Goal: Task Accomplishment & Management: Use online tool/utility

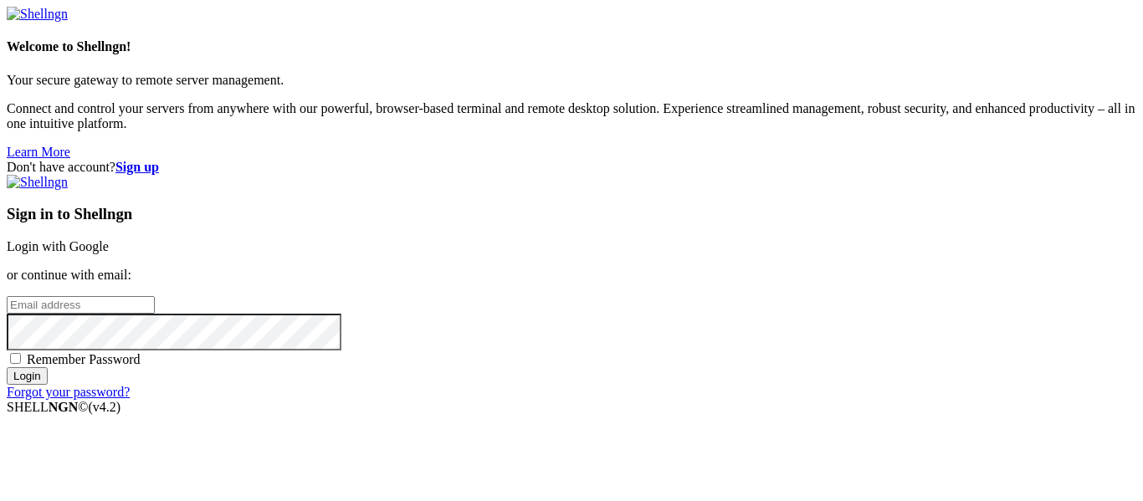
click at [109, 239] on link "Login with Google" at bounding box center [58, 246] width 102 height 14
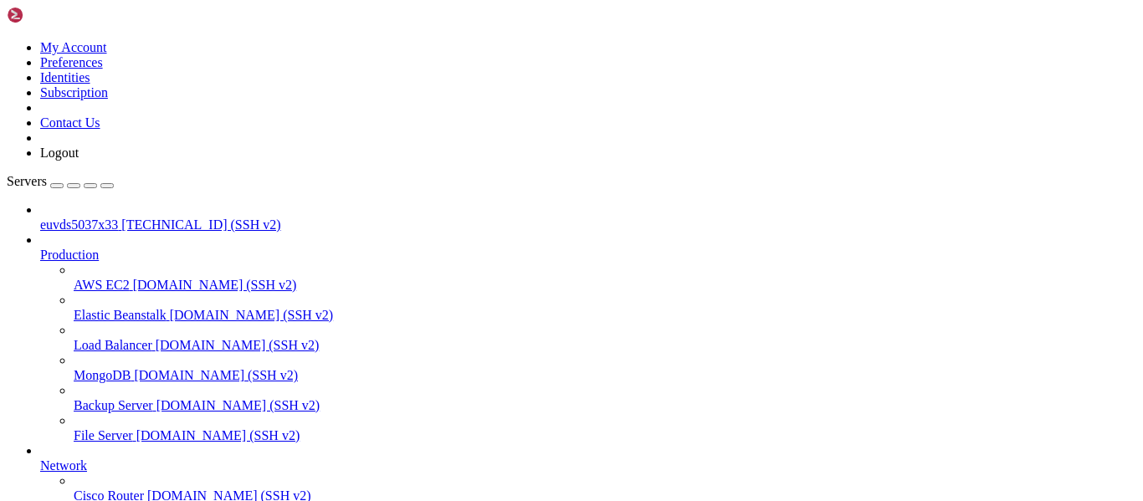
click at [121, 218] on span "[TECHNICAL_ID] (SSH v2)" at bounding box center [200, 225] width 159 height 14
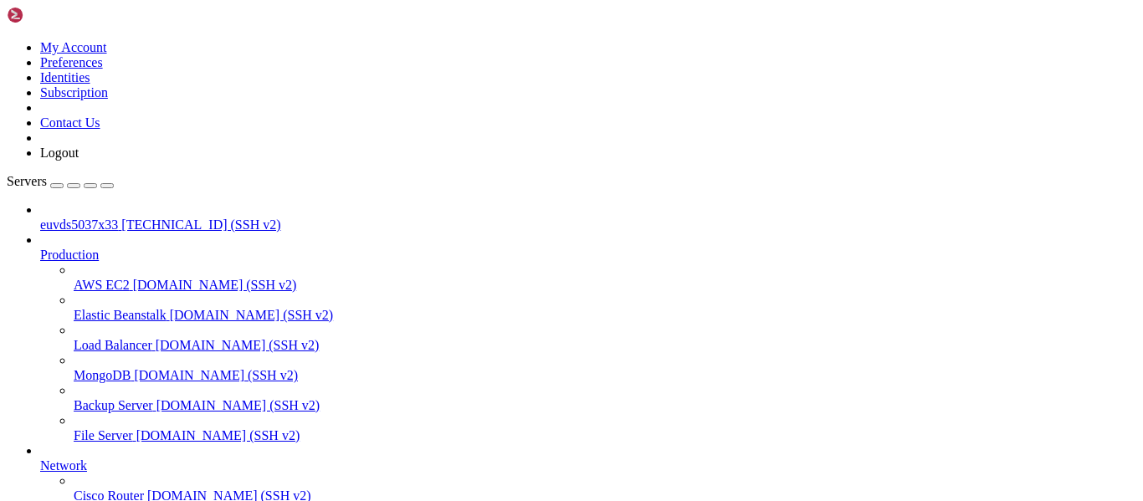
click at [100, 218] on span "euvds5037x33" at bounding box center [79, 225] width 78 height 14
drag, startPoint x: 16, startPoint y: 1144, endPoint x: 141, endPoint y: 1305, distance: 203.8
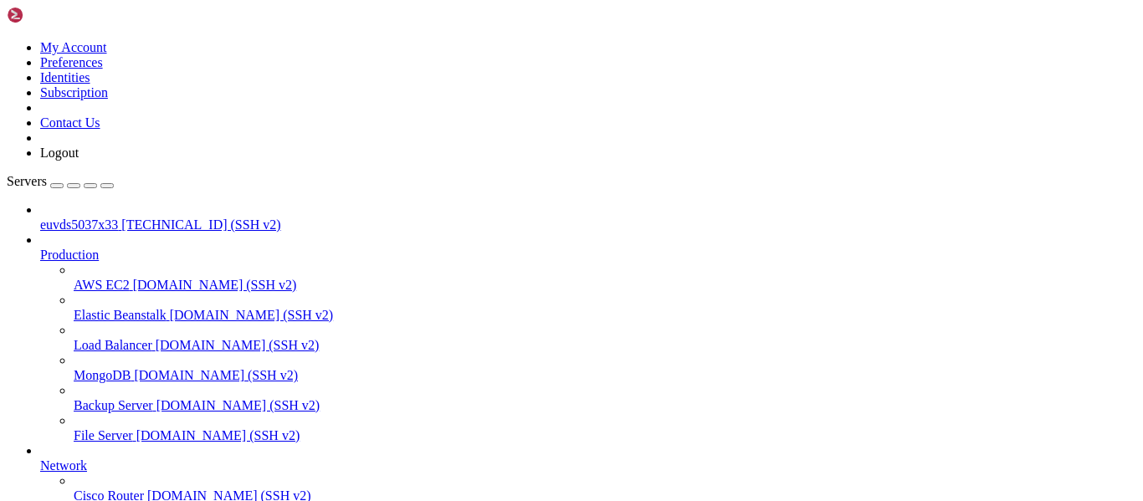
copy div "root@euvds5037x33:~# sudo systemctl stop firewalld Failed to stop firewalld.ser…"
drag, startPoint x: 14, startPoint y: 995, endPoint x: 179, endPoint y: 1314, distance: 359.6
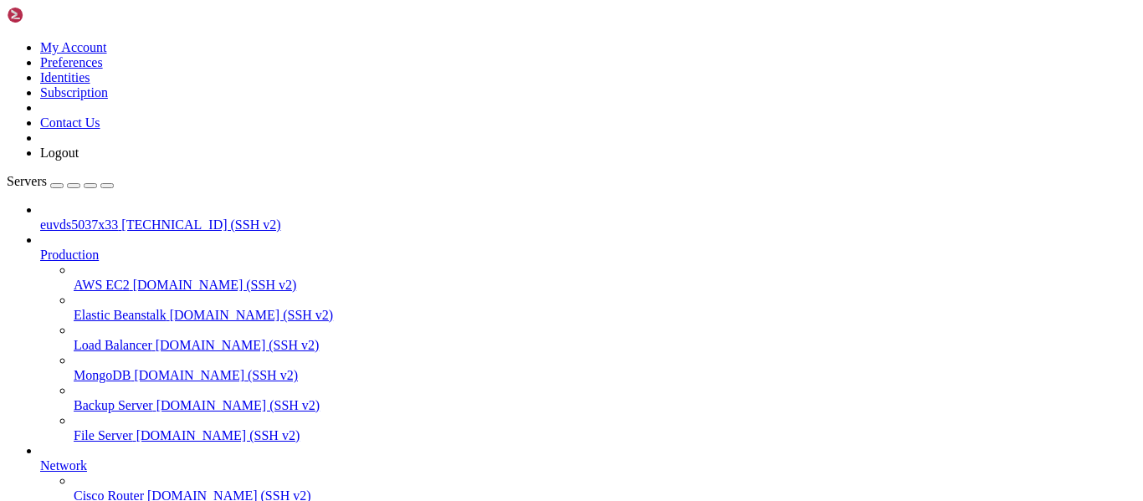
copy div "lore@ipsum9628d12:~# sita consectet adip elitseddo Eiusmo te inci utlaboree.dol…"
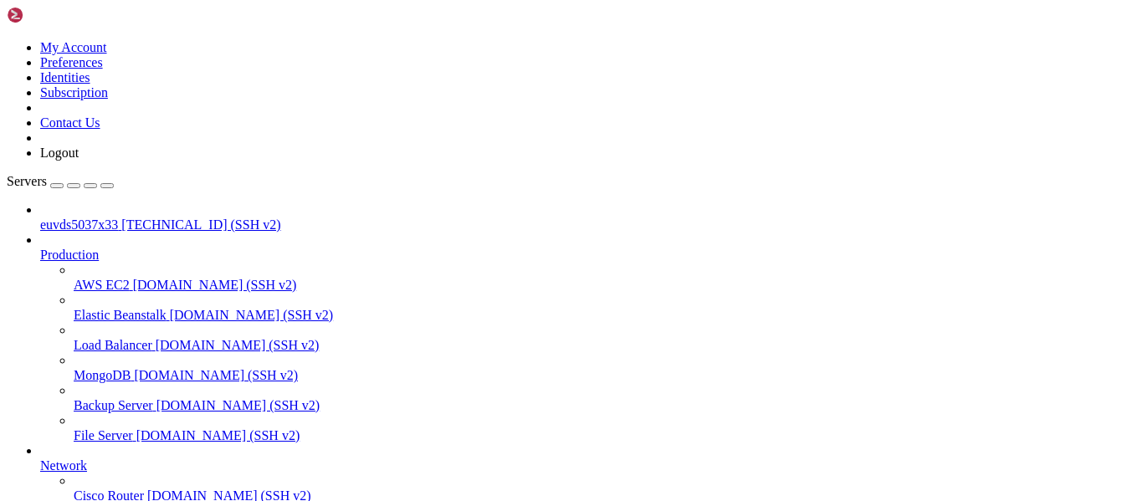
drag, startPoint x: 13, startPoint y: 1070, endPoint x: 671, endPoint y: 1304, distance: 698.0
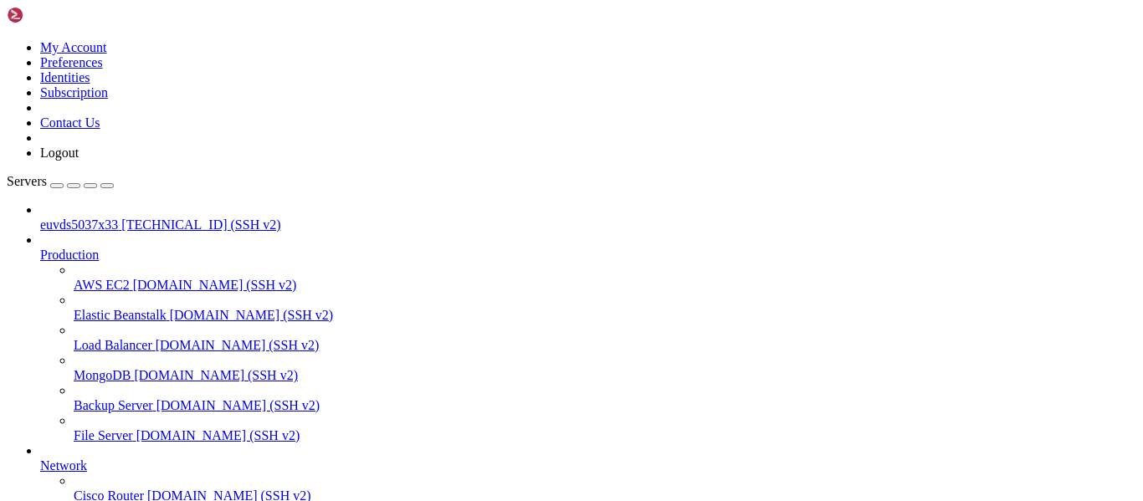
copy div "Unauthorized copying of this software, via any medium is strictly prohibited --…"
drag, startPoint x: 12, startPoint y: 1292, endPoint x: 259, endPoint y: 1149, distance: 285.6
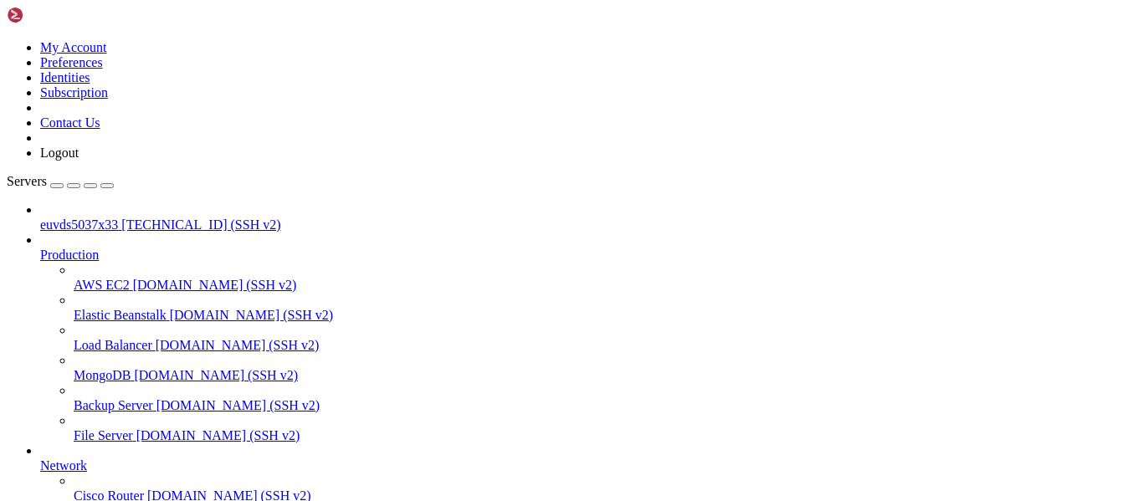
drag, startPoint x: 269, startPoint y: 1261, endPoint x: 267, endPoint y: 1270, distance: 9.4
drag, startPoint x: 13, startPoint y: 1285, endPoint x: 48, endPoint y: 1309, distance: 42.7
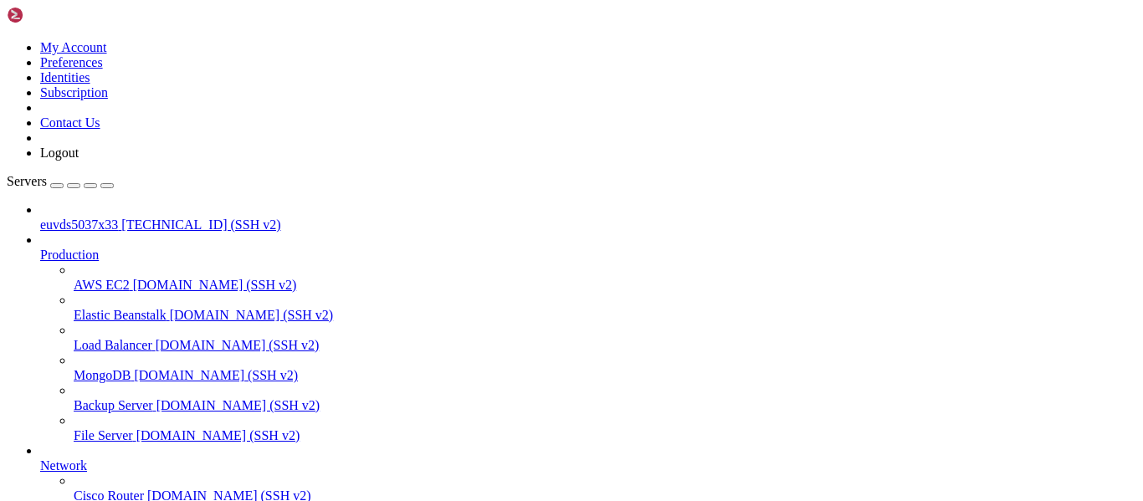
drag, startPoint x: 13, startPoint y: 1291, endPoint x: 197, endPoint y: 1306, distance: 183.8
copy div "ls: cannot access '/usr/local/cpanel' : No such file or directory root@euvds503…"
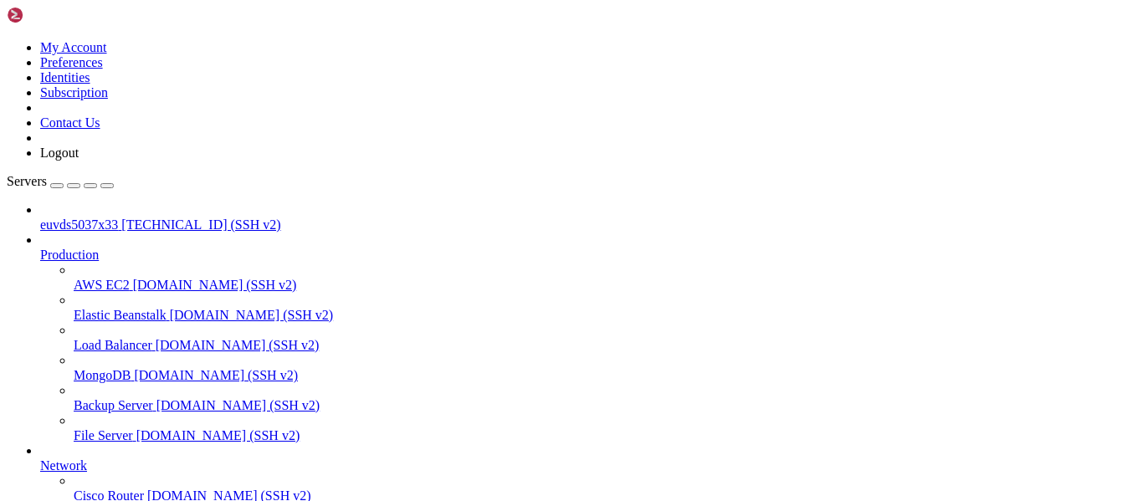
drag, startPoint x: 8, startPoint y: 1222, endPoint x: 80, endPoint y: 1322, distance: 122.8
drag, startPoint x: 19, startPoint y: 1182, endPoint x: 245, endPoint y: 1301, distance: 255.2
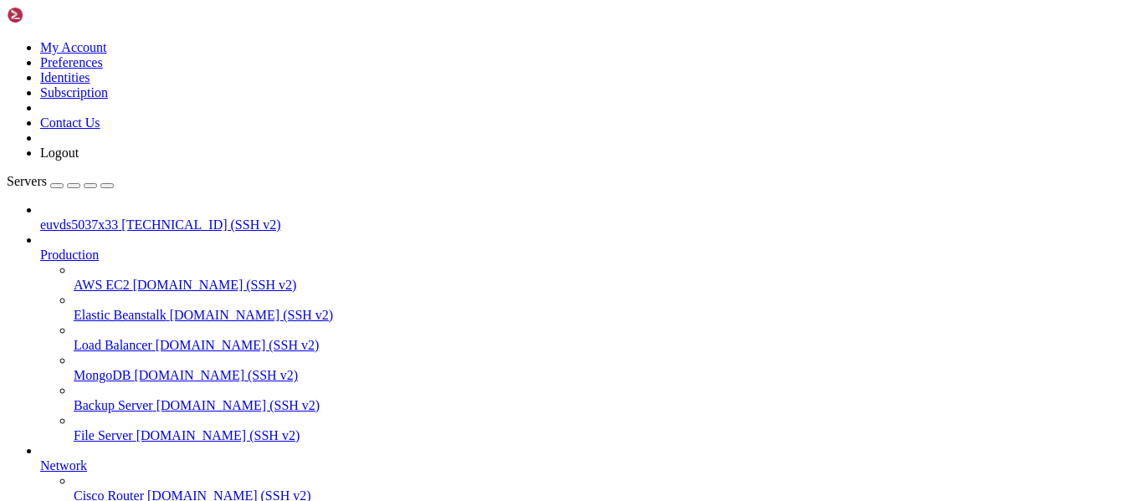
copy div "Installer Version v00177 rd2be62092b197ffd0e66fc8a9c73d36a8b8de0a3 Beginning ma…"
click at [121, 218] on span "[TECHNICAL_ID] (SSH v2)" at bounding box center [200, 225] width 159 height 14
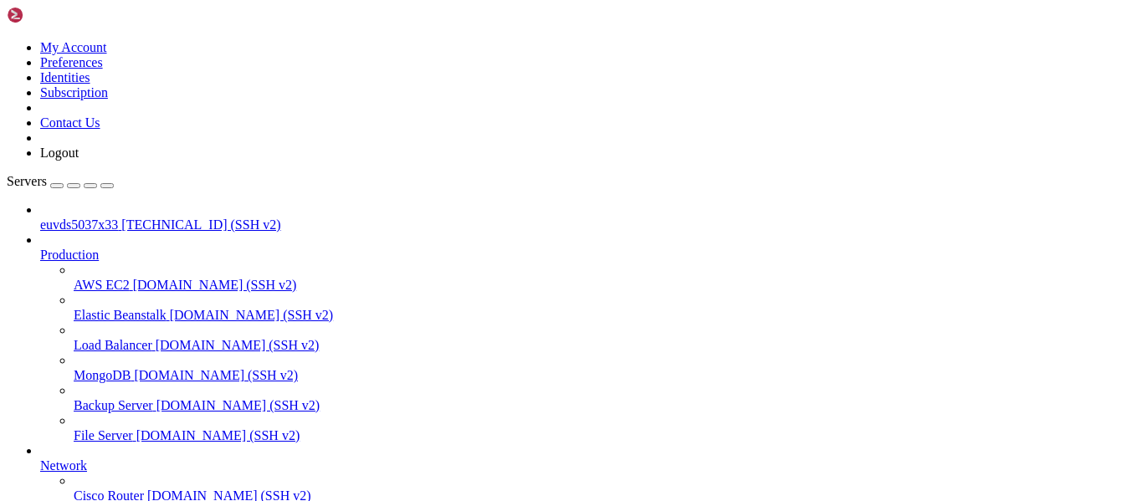
click at [121, 218] on span "[TECHNICAL_ID] (SSH v2)" at bounding box center [200, 225] width 159 height 14
click at [95, 218] on span "euvds5037x33" at bounding box center [79, 225] width 78 height 14
click at [99, 218] on span "euvds5037x33" at bounding box center [79, 225] width 78 height 14
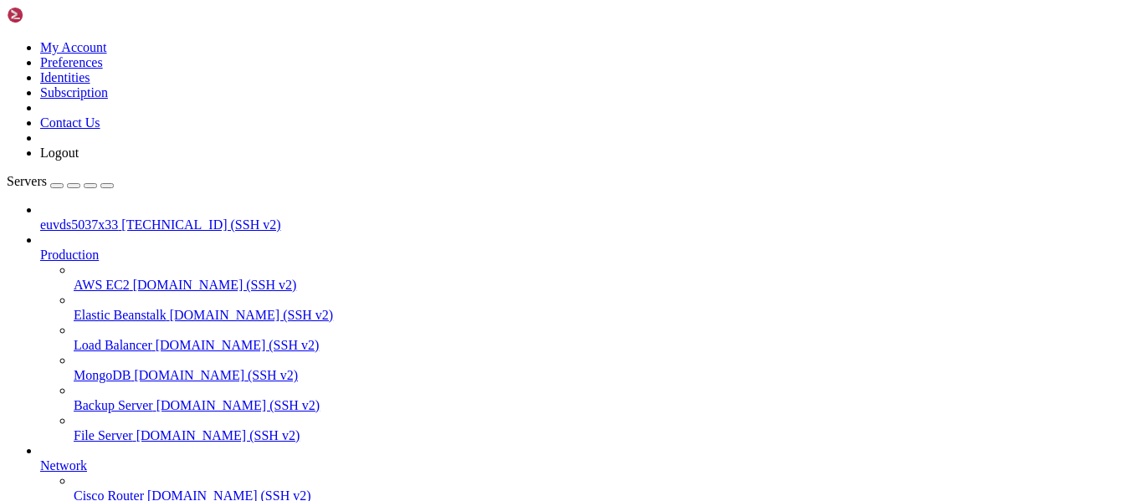
click at [121, 218] on span "[TECHNICAL_ID] (SSH v2)" at bounding box center [200, 225] width 159 height 14
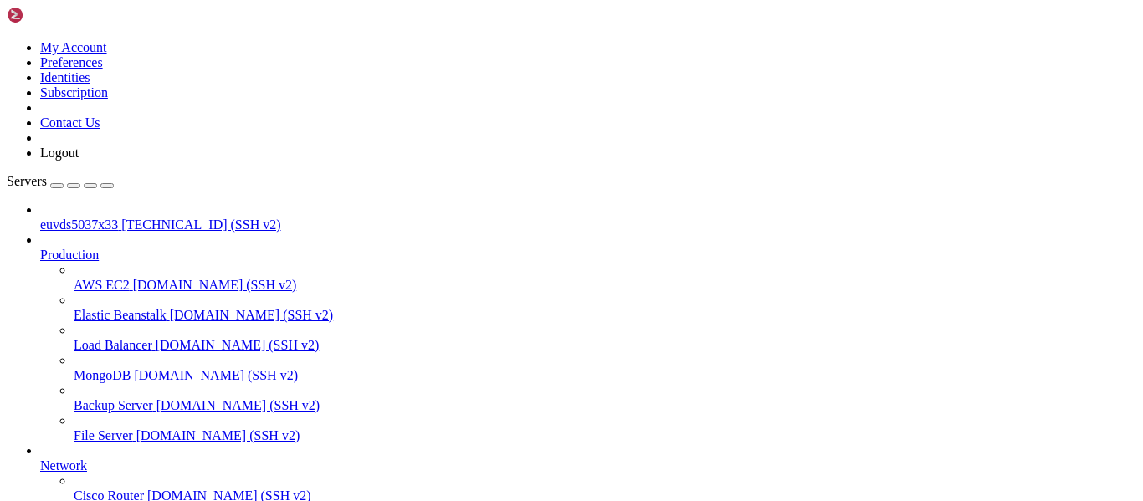
click at [121, 218] on span "[TECHNICAL_ID] (SSH v2)" at bounding box center [200, 225] width 159 height 14
click at [93, 218] on span "euvds5037x33" at bounding box center [79, 225] width 78 height 14
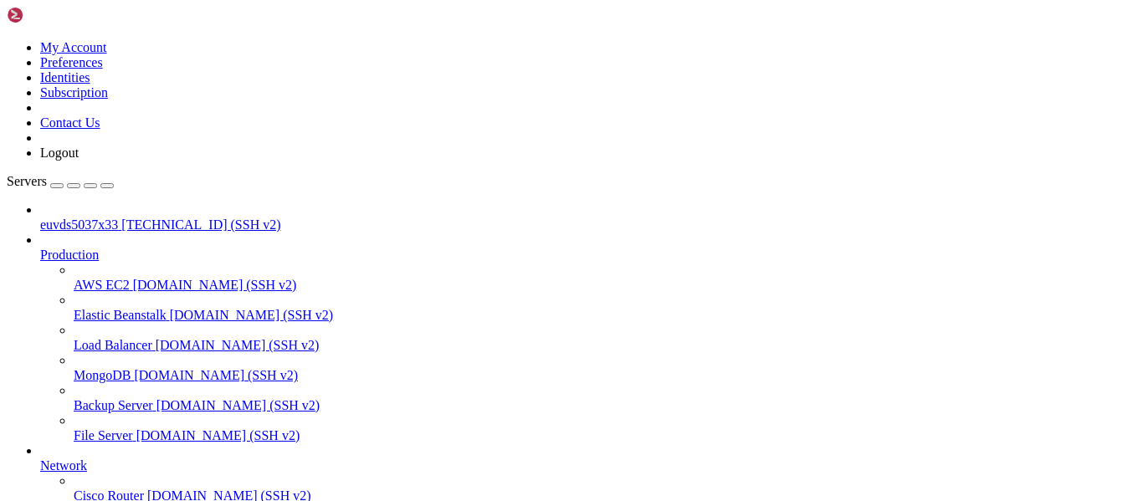
scroll to position [17, 0]
click at [98, 218] on span "euvds5037x33" at bounding box center [79, 225] width 78 height 14
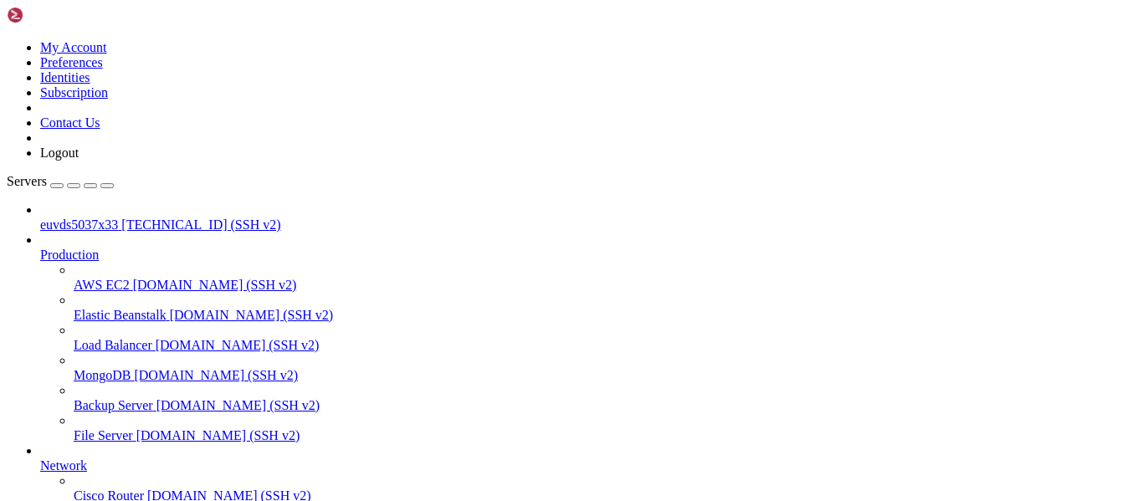
click at [108, 218] on span "euvds5037x33" at bounding box center [79, 225] width 78 height 14
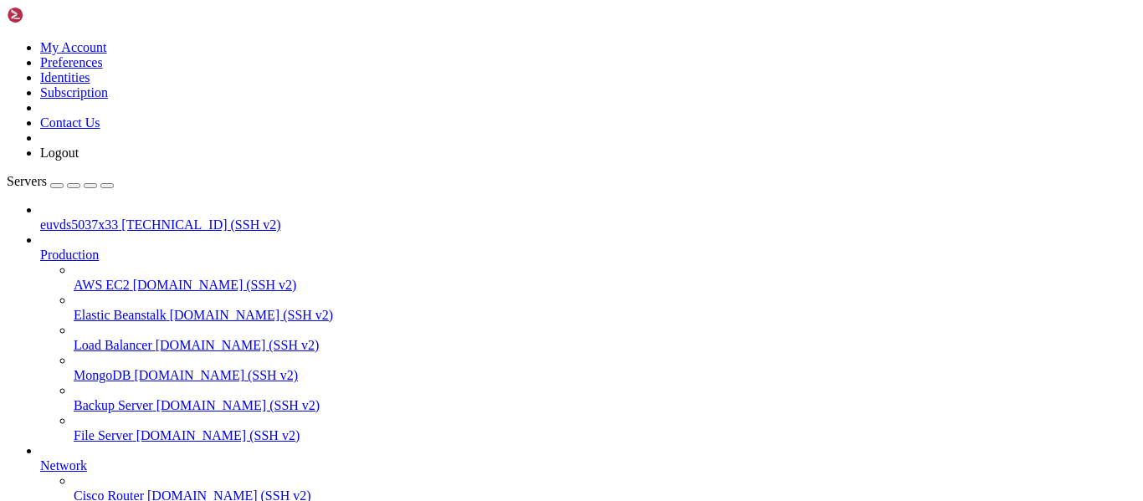
click at [108, 218] on span "euvds5037x33" at bounding box center [79, 225] width 78 height 14
click at [126, 218] on span "[TECHNICAL_ID] (SSH v2)" at bounding box center [200, 225] width 159 height 14
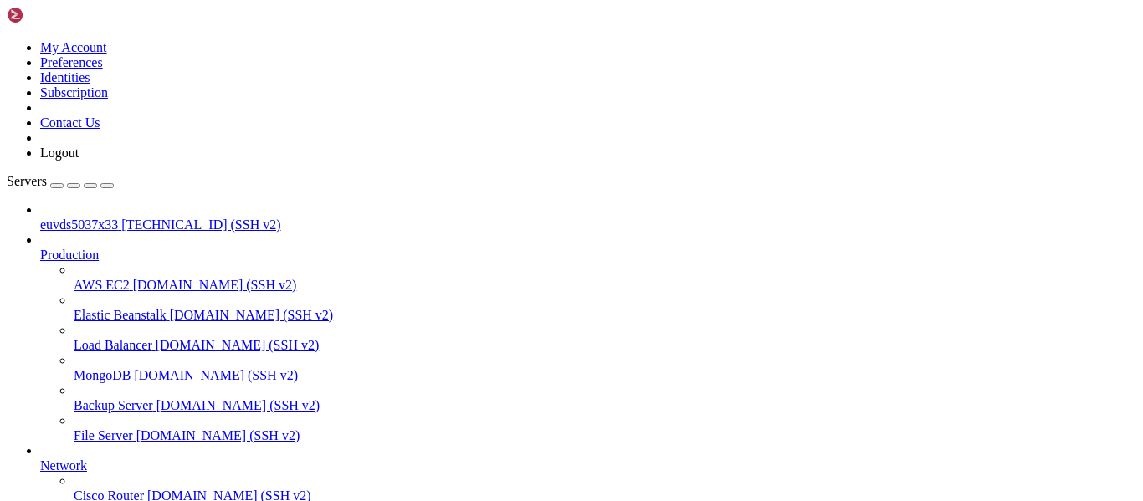
click at [125, 218] on span "[TECHNICAL_ID] (SSH v2)" at bounding box center [200, 225] width 159 height 14
drag, startPoint x: 245, startPoint y: 1076, endPoint x: 482, endPoint y: 782, distance: 377.2
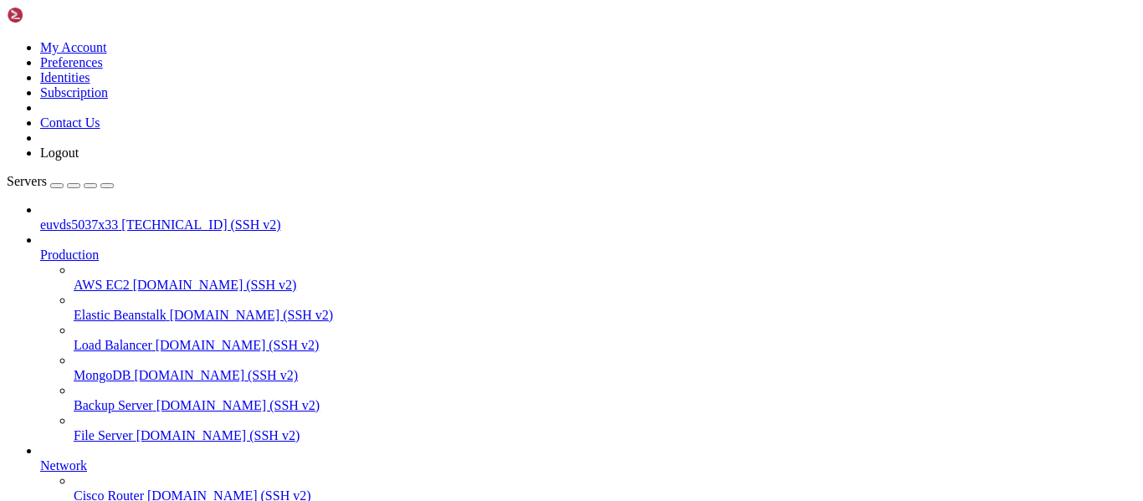
drag, startPoint x: 92, startPoint y: 1104, endPoint x: 149, endPoint y: 1091, distance: 58.4
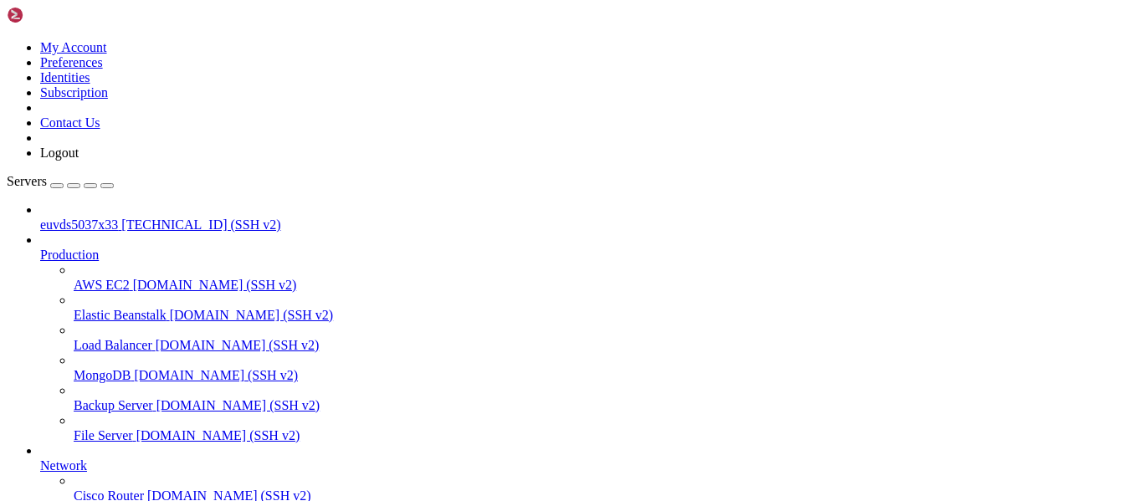
drag, startPoint x: 90, startPoint y: 1095, endPoint x: 313, endPoint y: 1095, distance: 222.5
copy span "[DOMAIN_NAME]"
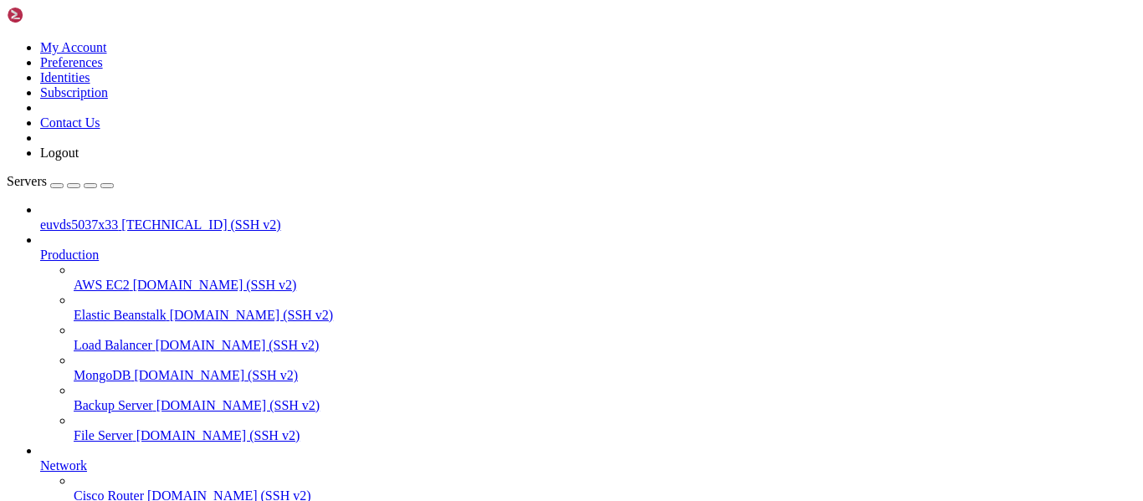
copy span "[DOMAIN_NAME]"
drag, startPoint x: 98, startPoint y: 995, endPoint x: 157, endPoint y: 1004, distance: 60.1
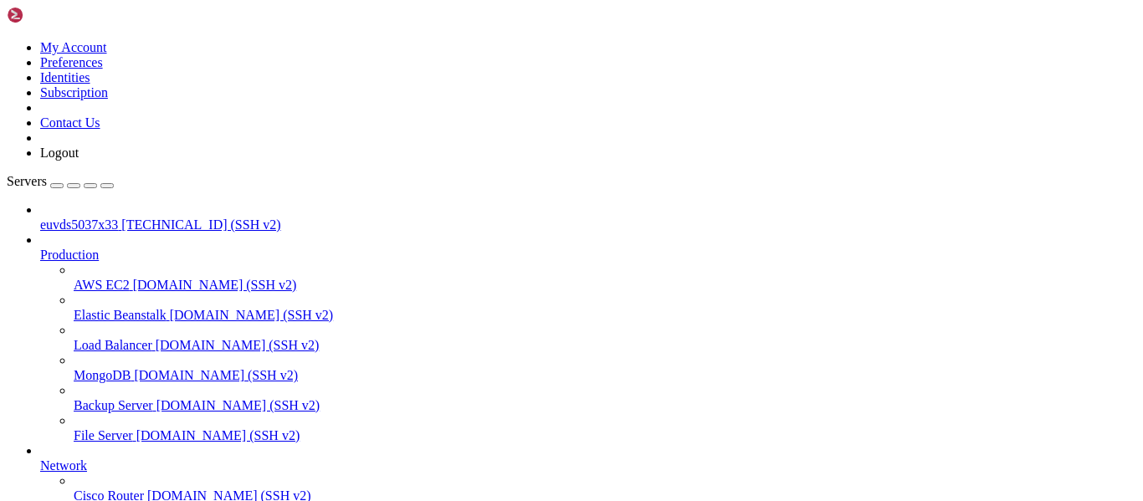
copy span "[TECHNICAL_ID]"
